Goal: Download file/media

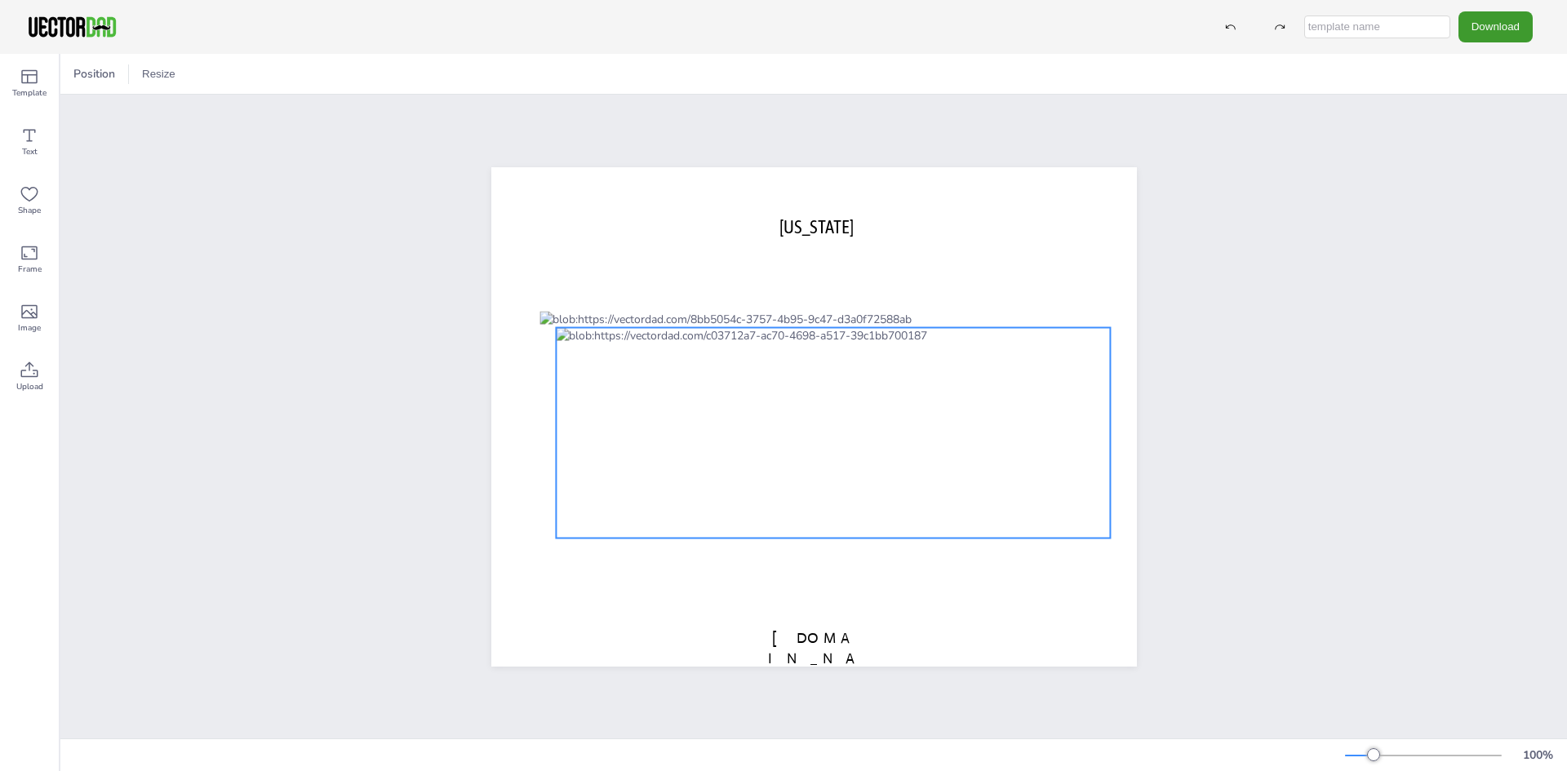
click at [933, 415] on div at bounding box center [833, 432] width 555 height 211
click at [893, 396] on div at bounding box center [833, 432] width 555 height 211
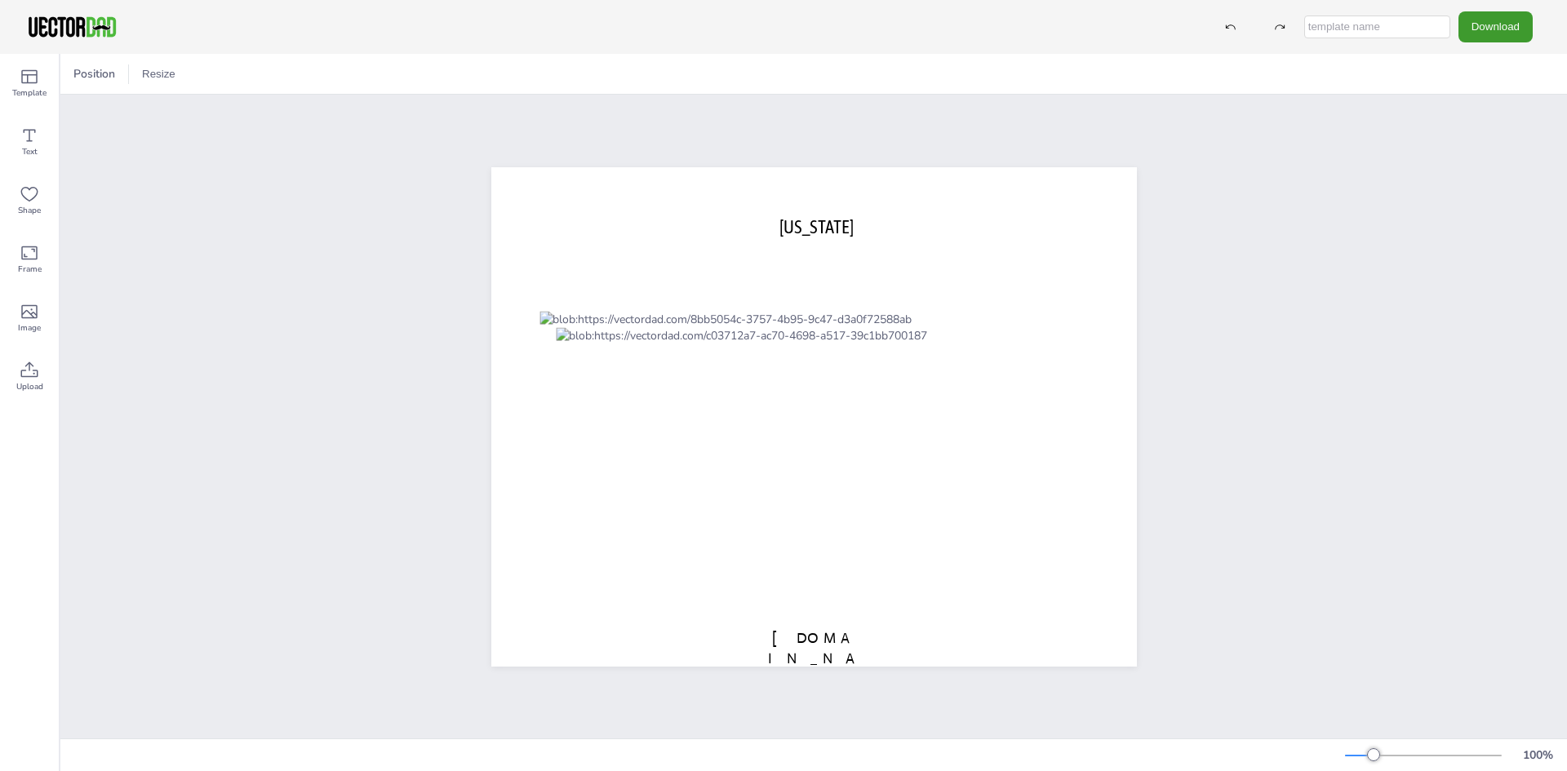
click at [1494, 24] on button "Download" at bounding box center [1495, 26] width 74 height 30
click at [1501, 172] on li "SVG" at bounding box center [1500, 165] width 134 height 33
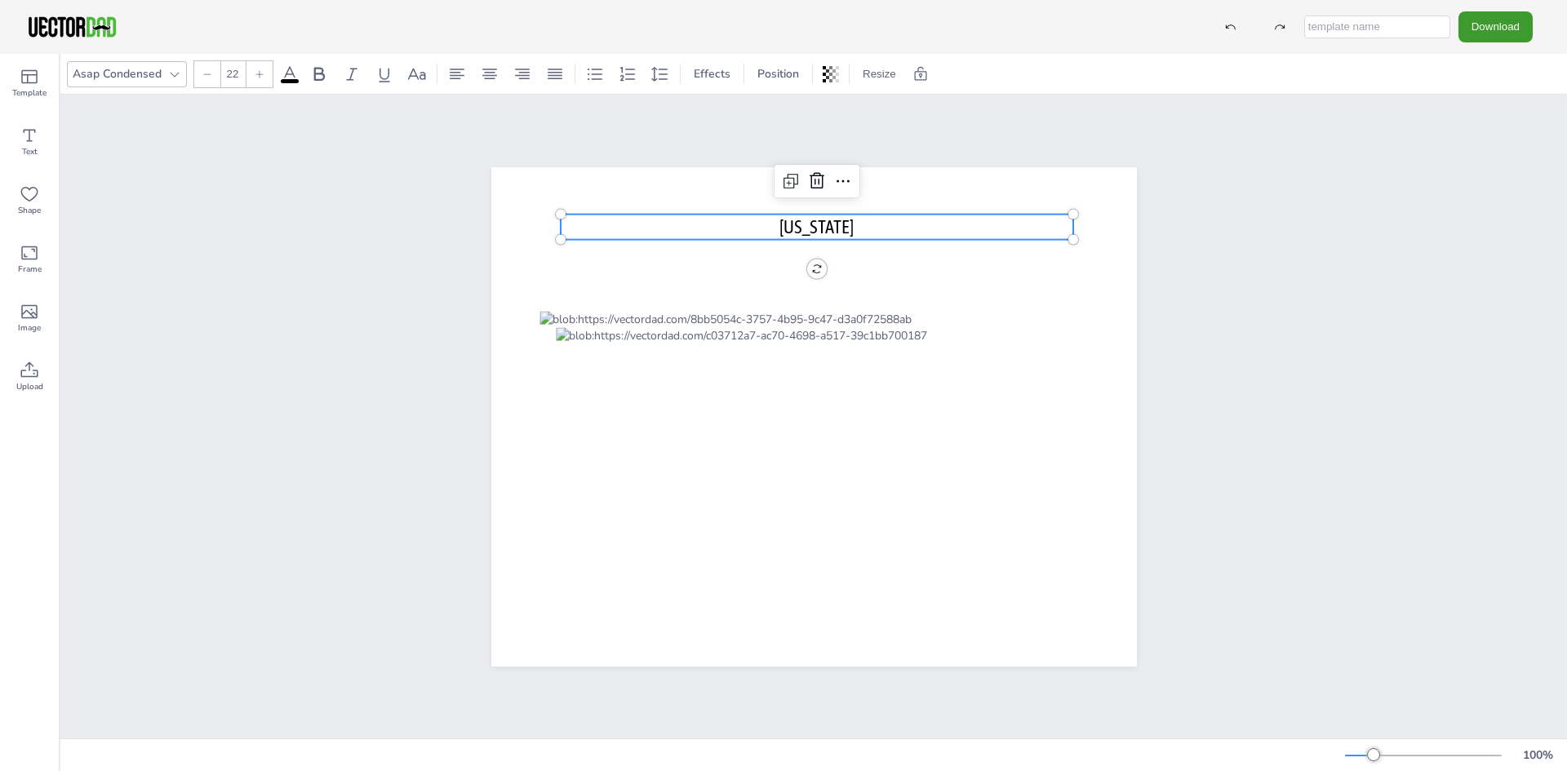
click at [827, 220] on span "[US_STATE]" at bounding box center [816, 225] width 74 height 21
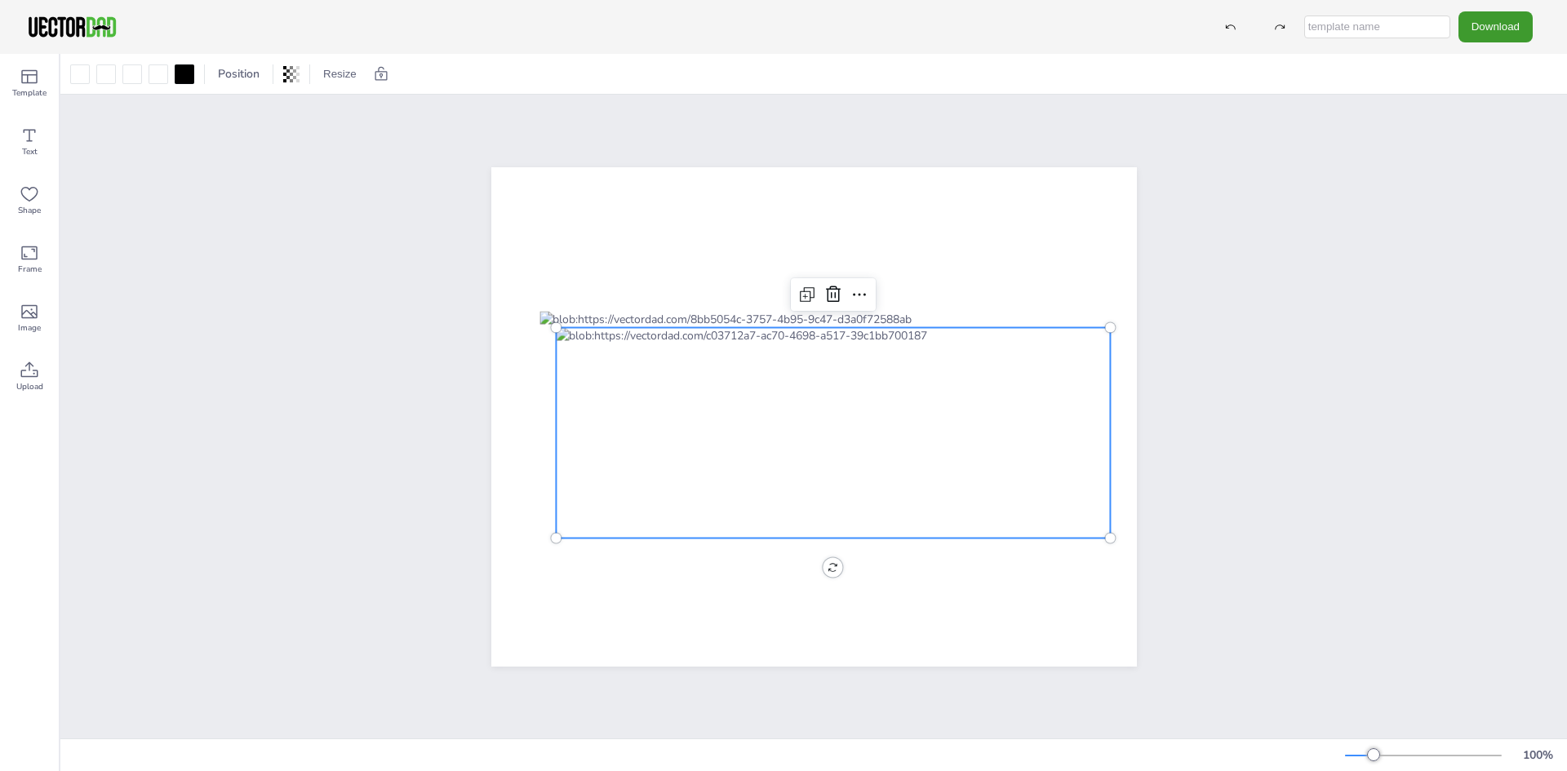
click at [773, 359] on div at bounding box center [833, 432] width 555 height 211
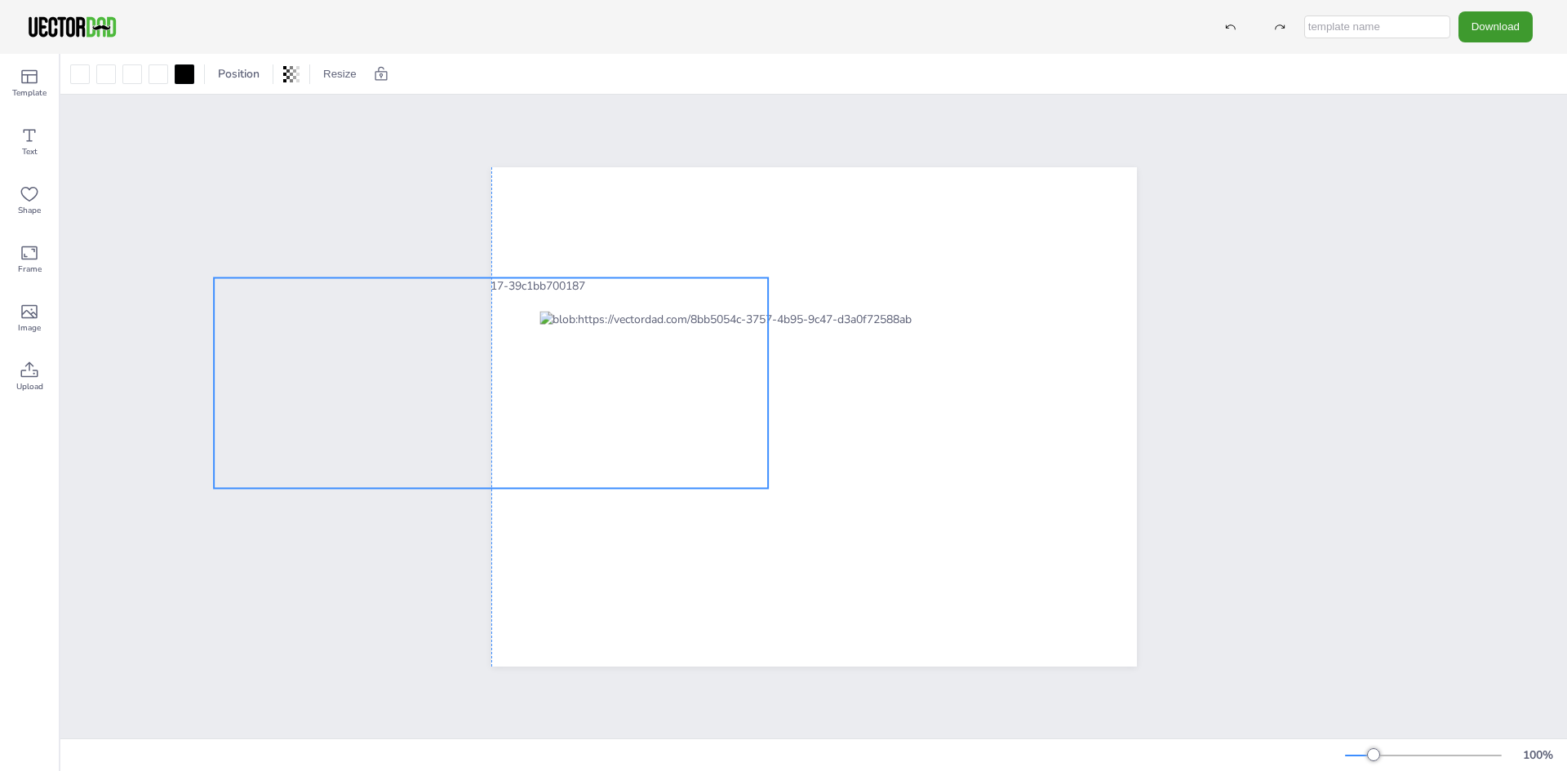
drag, startPoint x: 783, startPoint y: 324, endPoint x: 441, endPoint y: 274, distance: 345.5
click at [441, 274] on div at bounding box center [814, 417] width 786 height 548
click at [614, 278] on div at bounding box center [491, 382] width 555 height 211
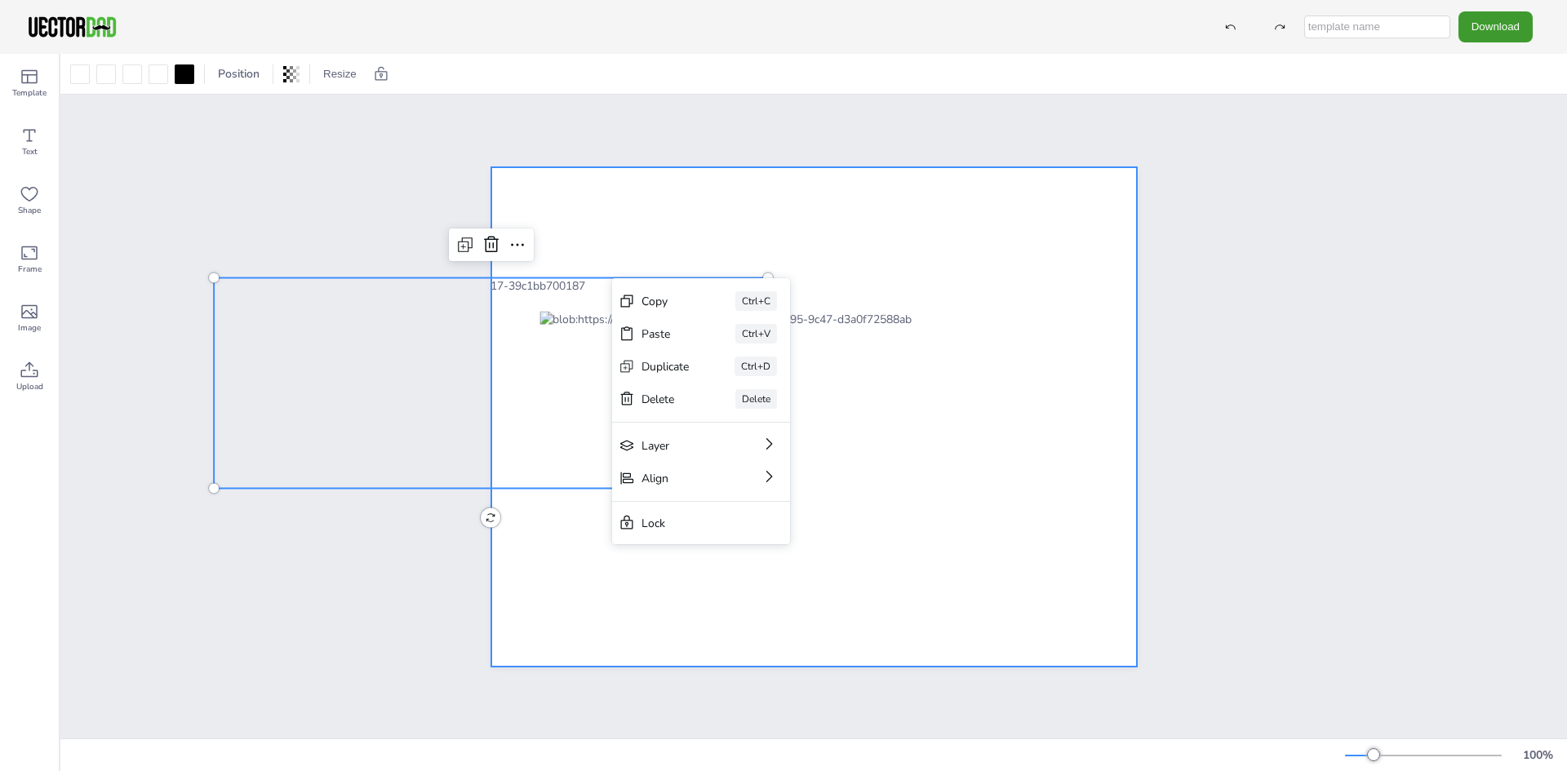
click at [547, 609] on div at bounding box center [813, 416] width 645 height 499
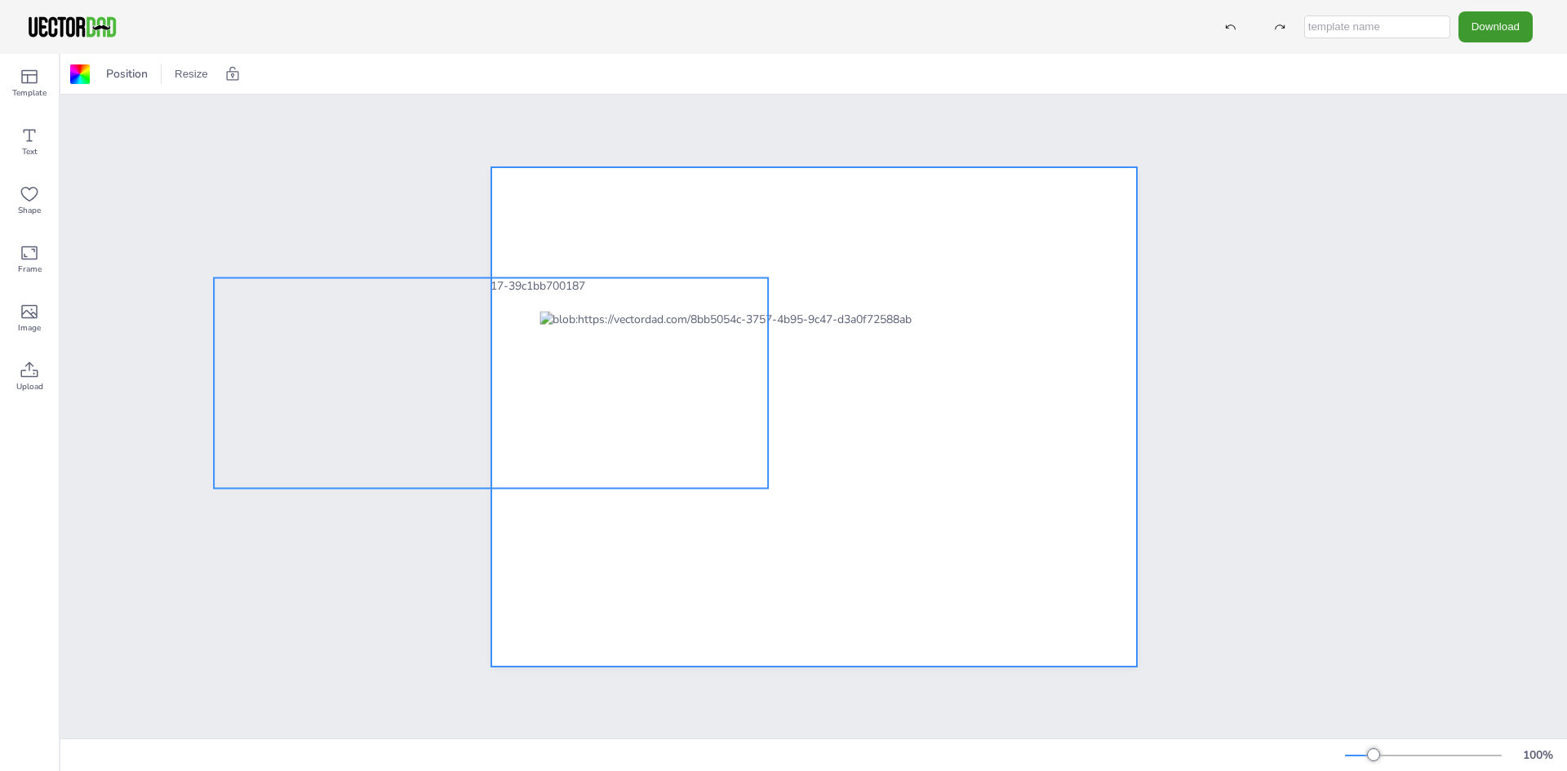
click at [636, 290] on div at bounding box center [491, 382] width 555 height 211
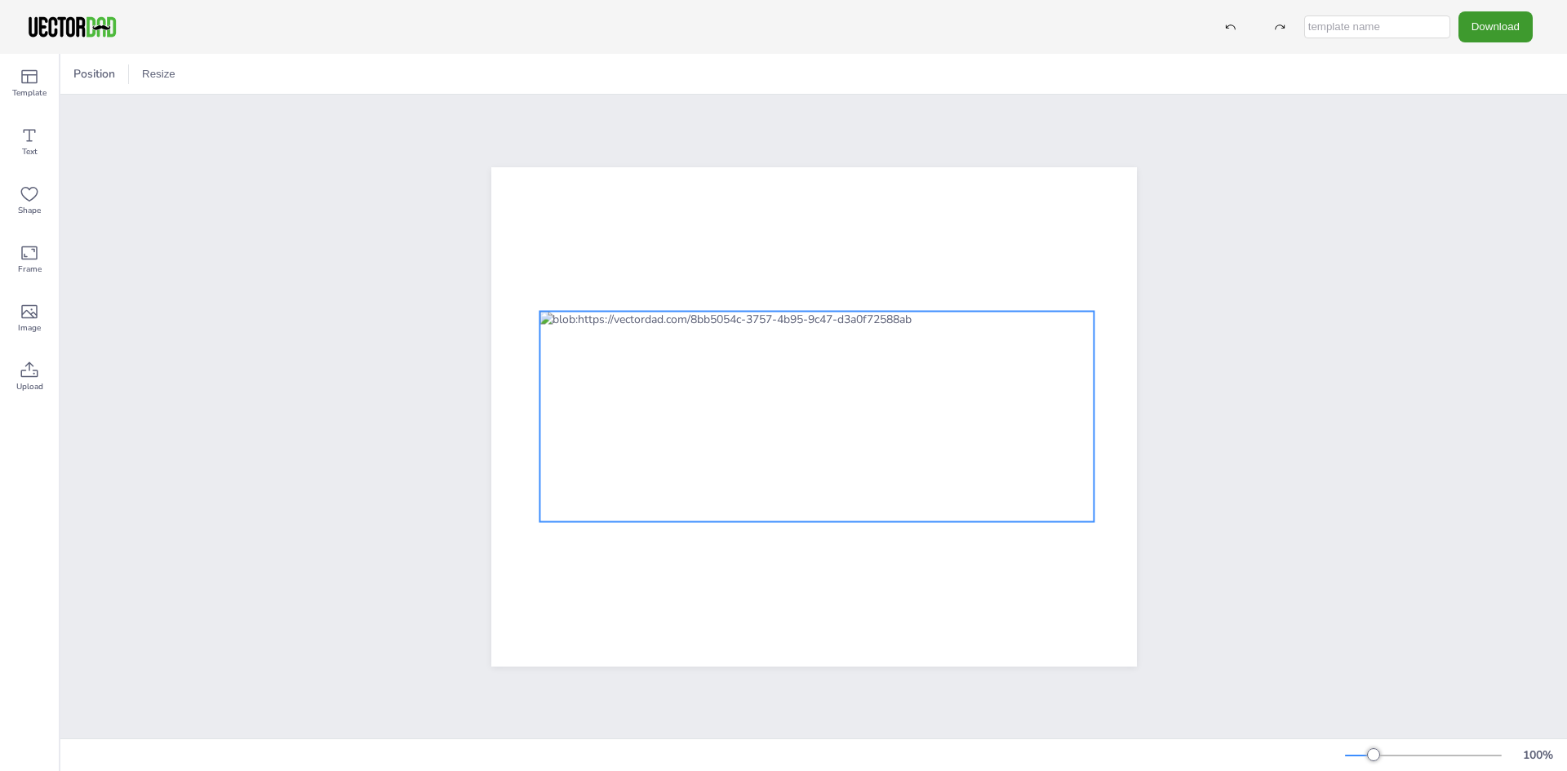
click at [723, 311] on div at bounding box center [816, 416] width 555 height 211
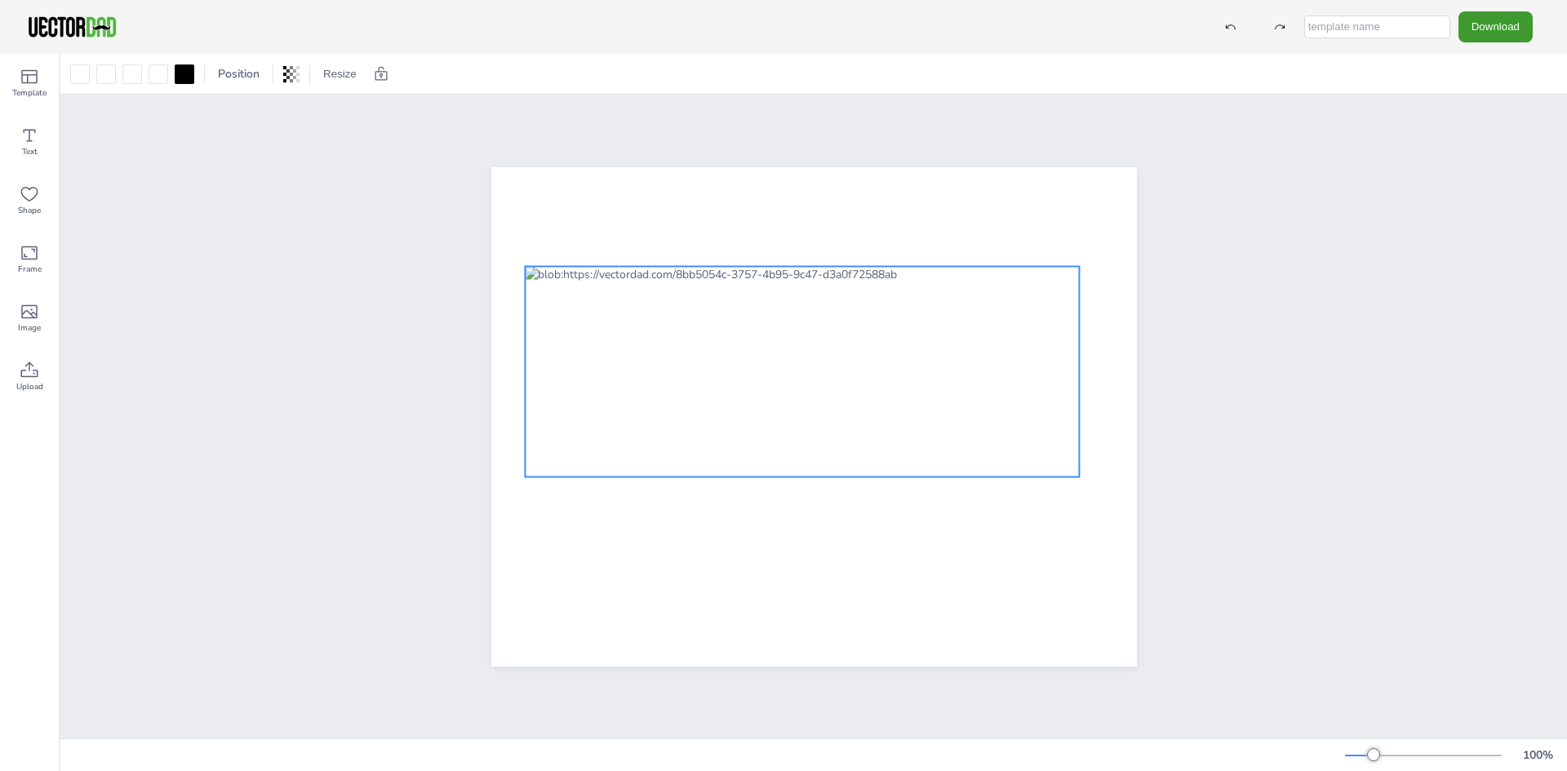
drag, startPoint x: 825, startPoint y: 307, endPoint x: 810, endPoint y: 262, distance: 47.2
click at [810, 266] on div at bounding box center [802, 371] width 555 height 211
click at [825, 232] on icon at bounding box center [828, 234] width 20 height 20
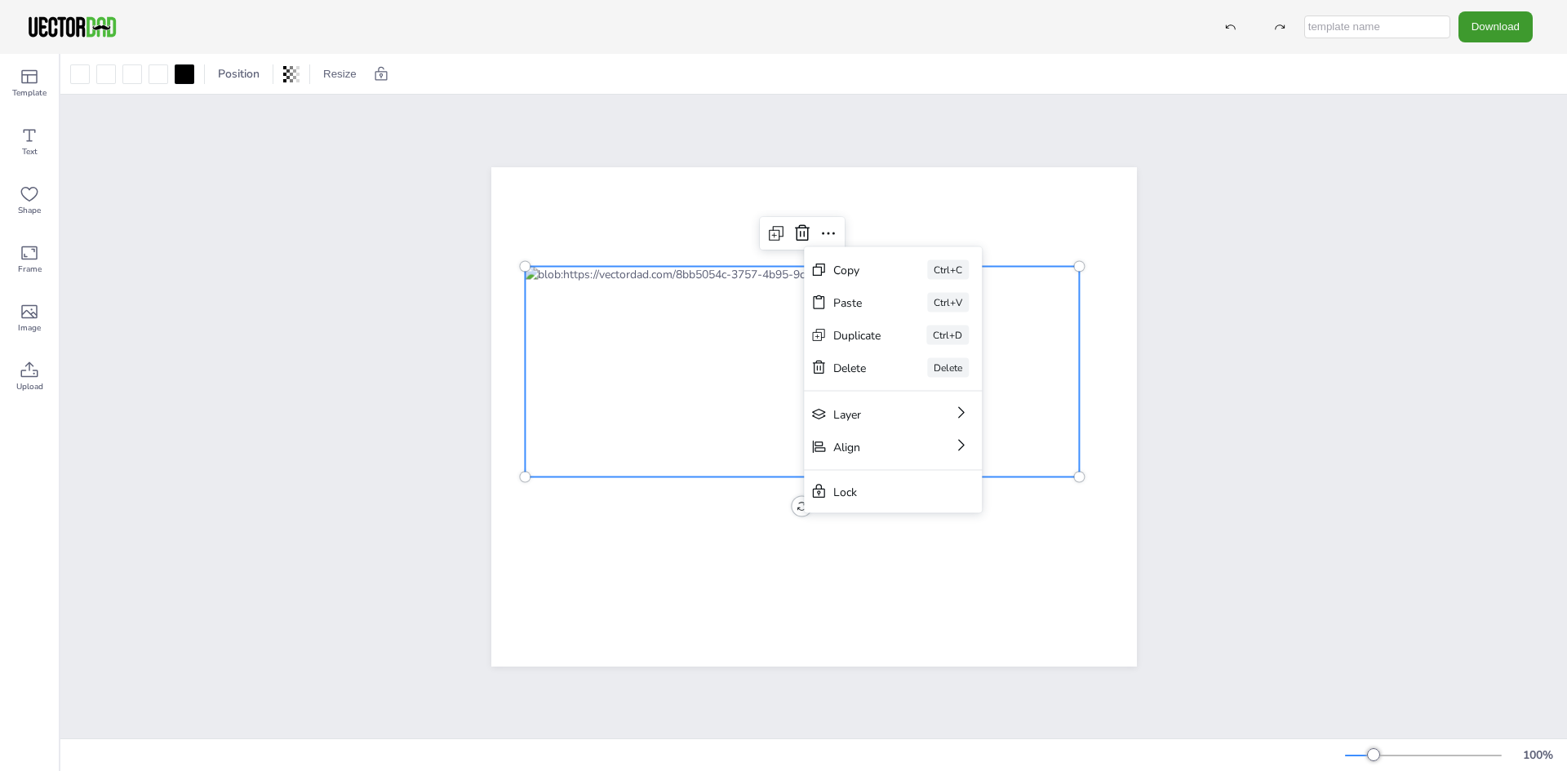
click at [1192, 341] on div at bounding box center [814, 417] width 786 height 548
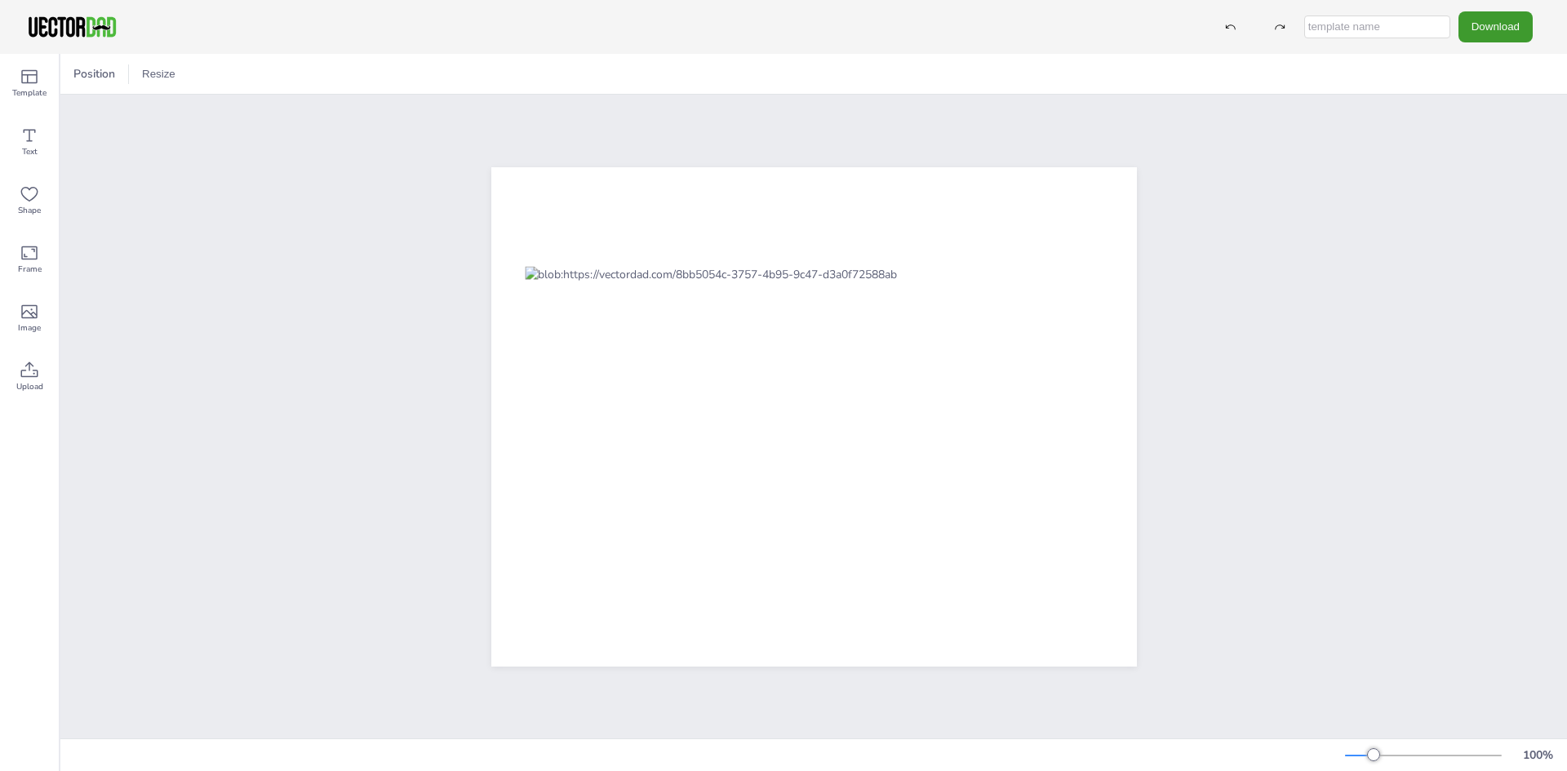
click at [33, 372] on icon at bounding box center [30, 371] width 20 height 20
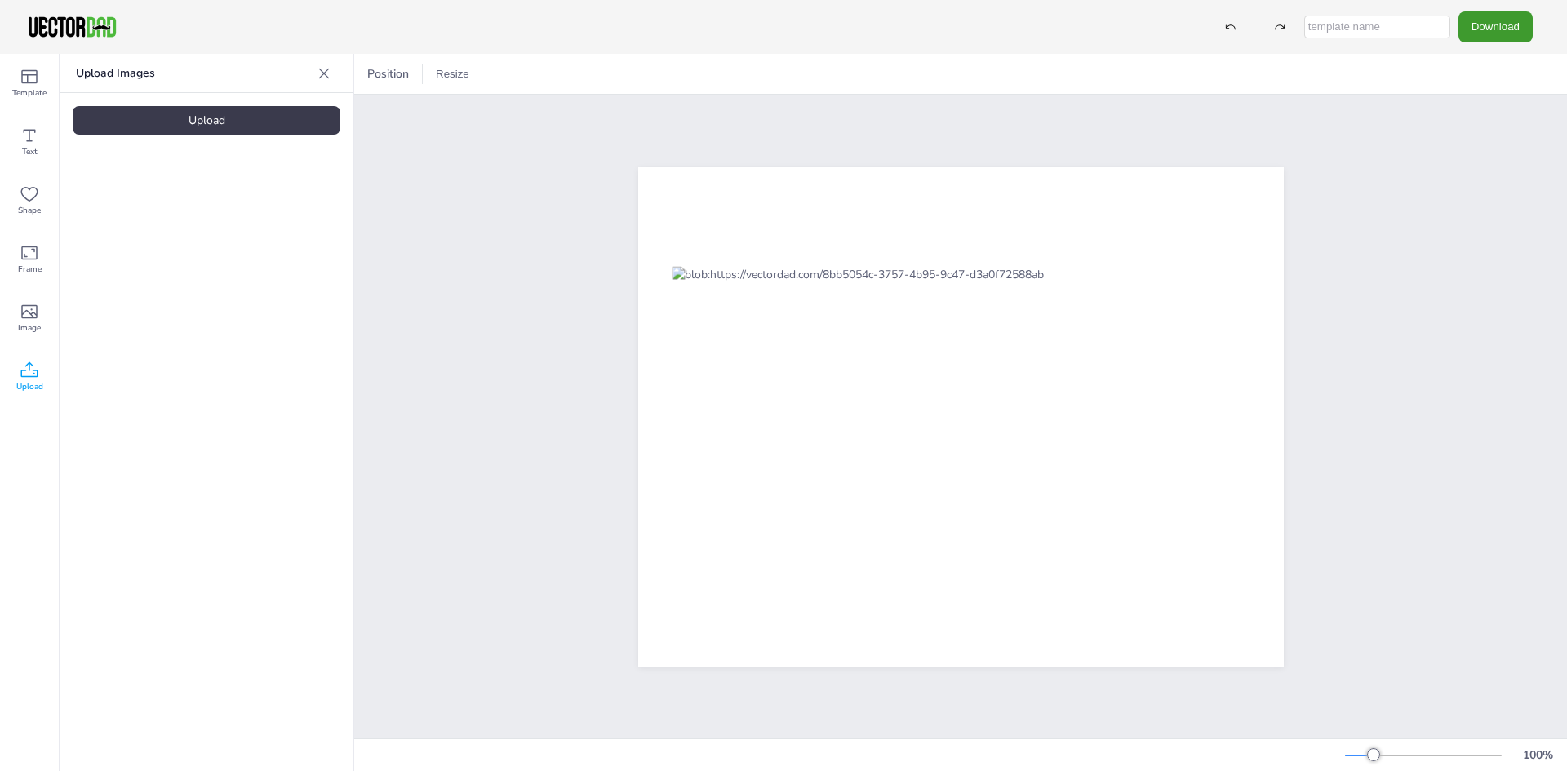
click at [215, 124] on div "Upload" at bounding box center [207, 120] width 268 height 29
click at [328, 69] on icon at bounding box center [324, 73] width 11 height 11
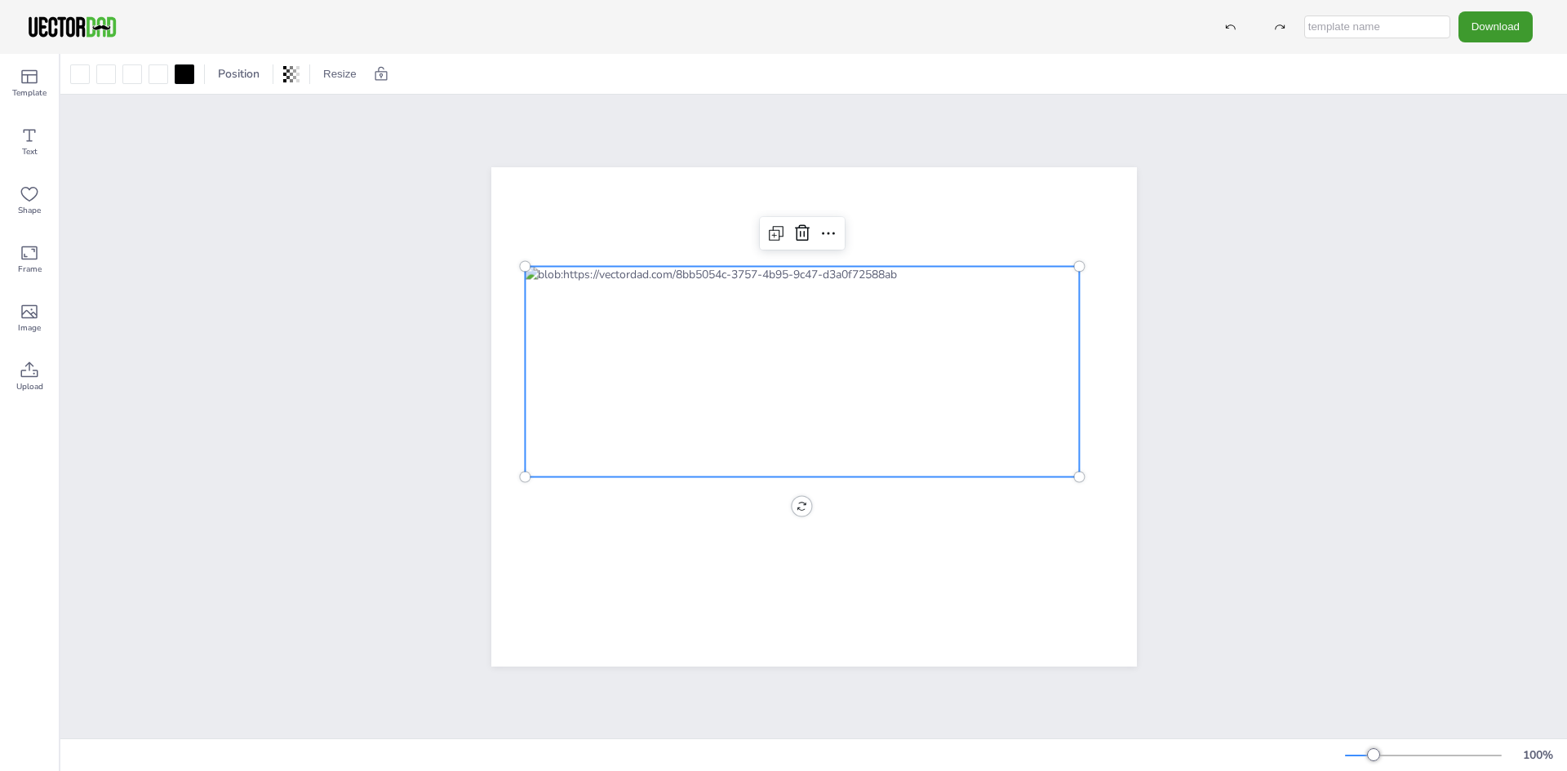
click at [819, 339] on div at bounding box center [802, 371] width 555 height 211
click at [1495, 23] on button "Download" at bounding box center [1495, 26] width 74 height 30
click at [1506, 170] on li "SVG" at bounding box center [1500, 165] width 134 height 33
